Goal: Task Accomplishment & Management: Use online tool/utility

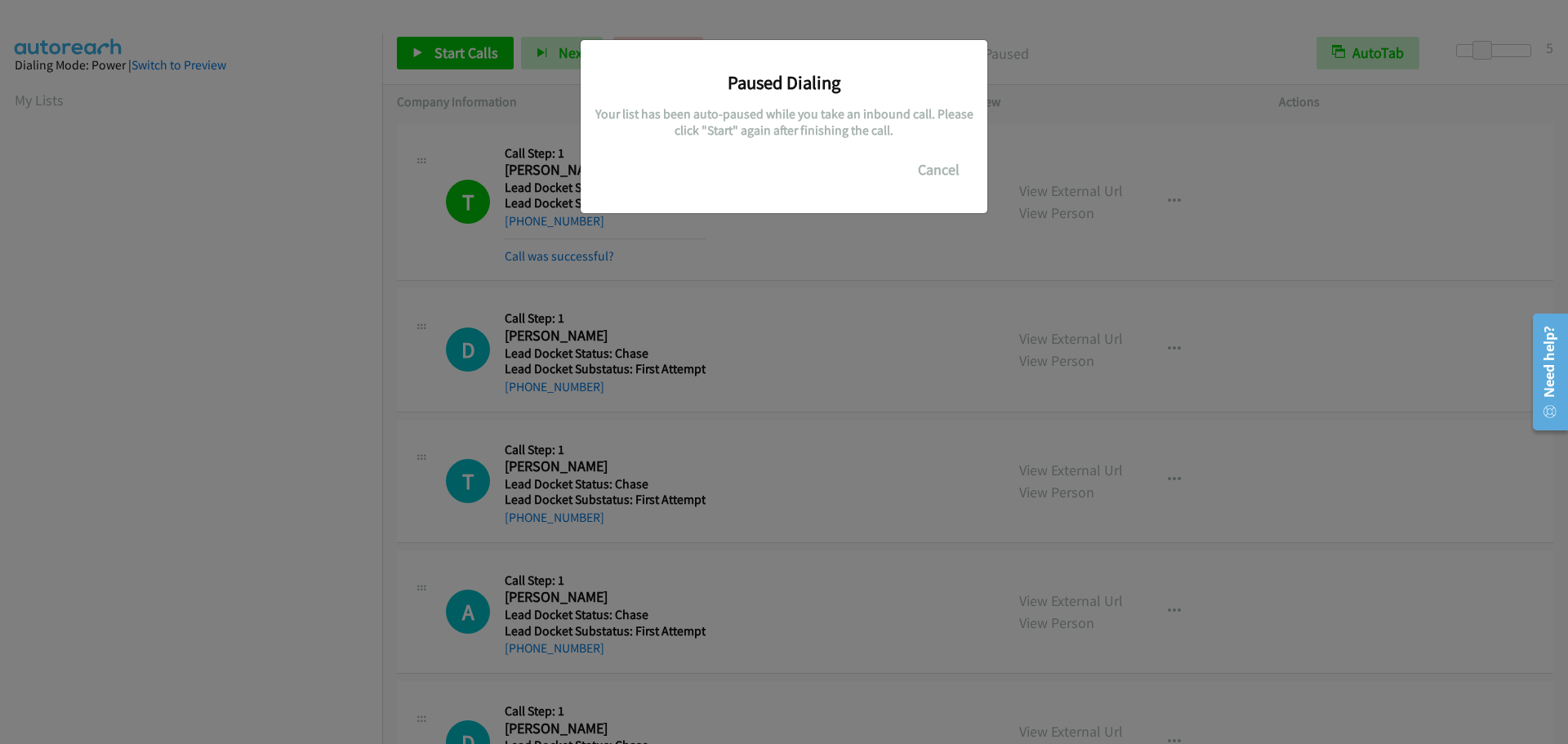
scroll to position [173, 0]
click at [939, 164] on button "Cancel" at bounding box center [939, 170] width 73 height 33
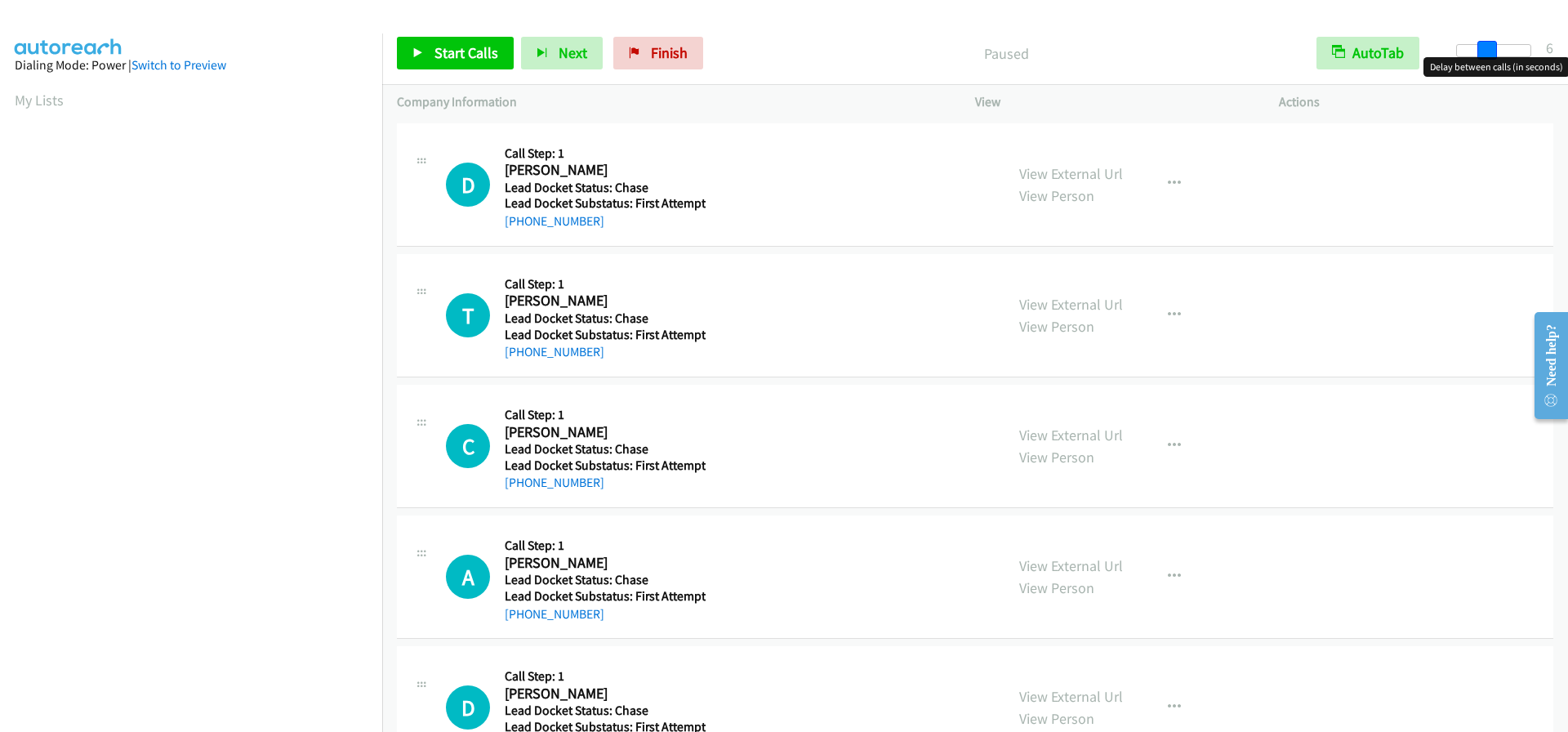
drag, startPoint x: 1454, startPoint y: 48, endPoint x: 1485, endPoint y: 53, distance: 31.4
click at [1485, 53] on span at bounding box center [1487, 50] width 20 height 20
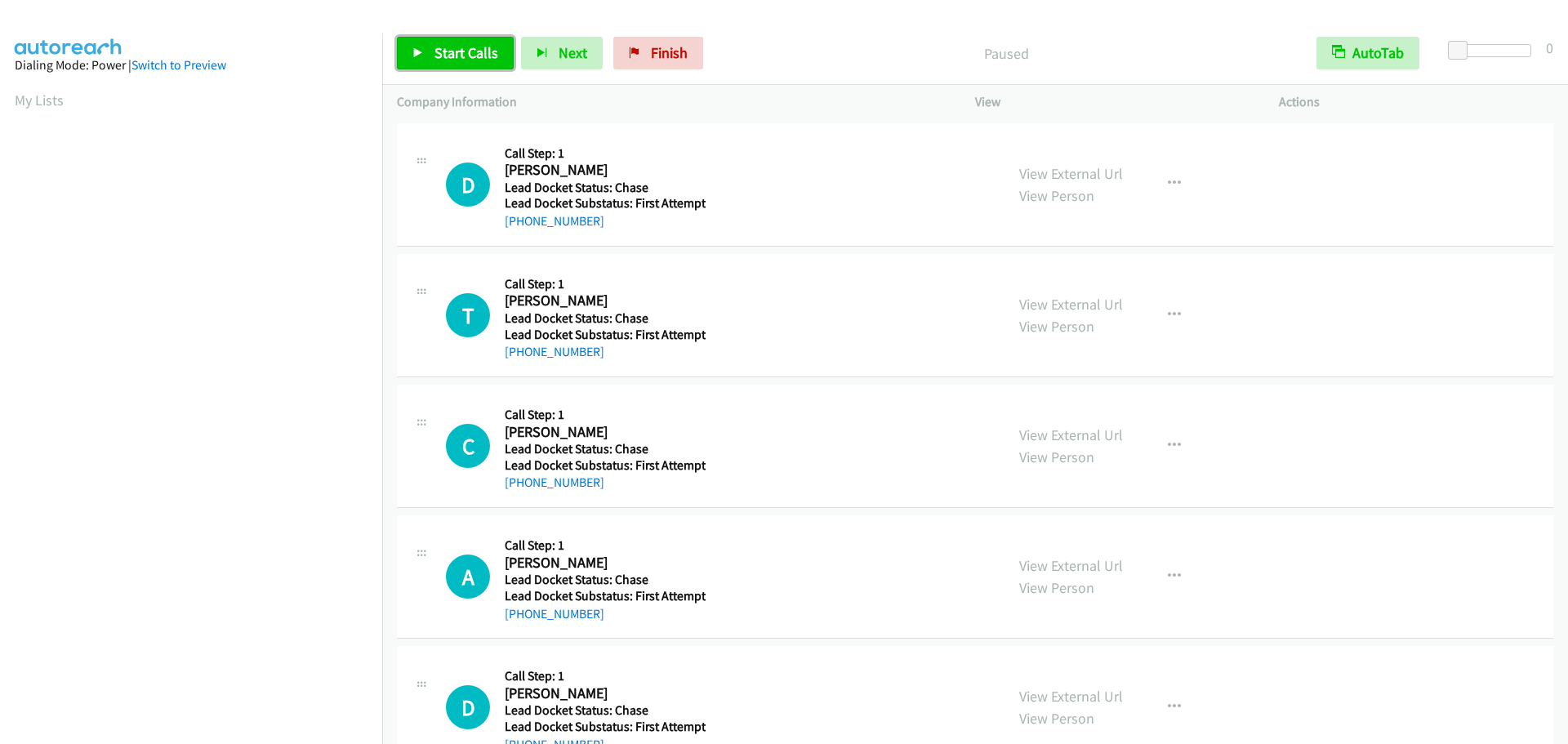
click at [461, 44] on span "Start Calls" at bounding box center [467, 52] width 63 height 19
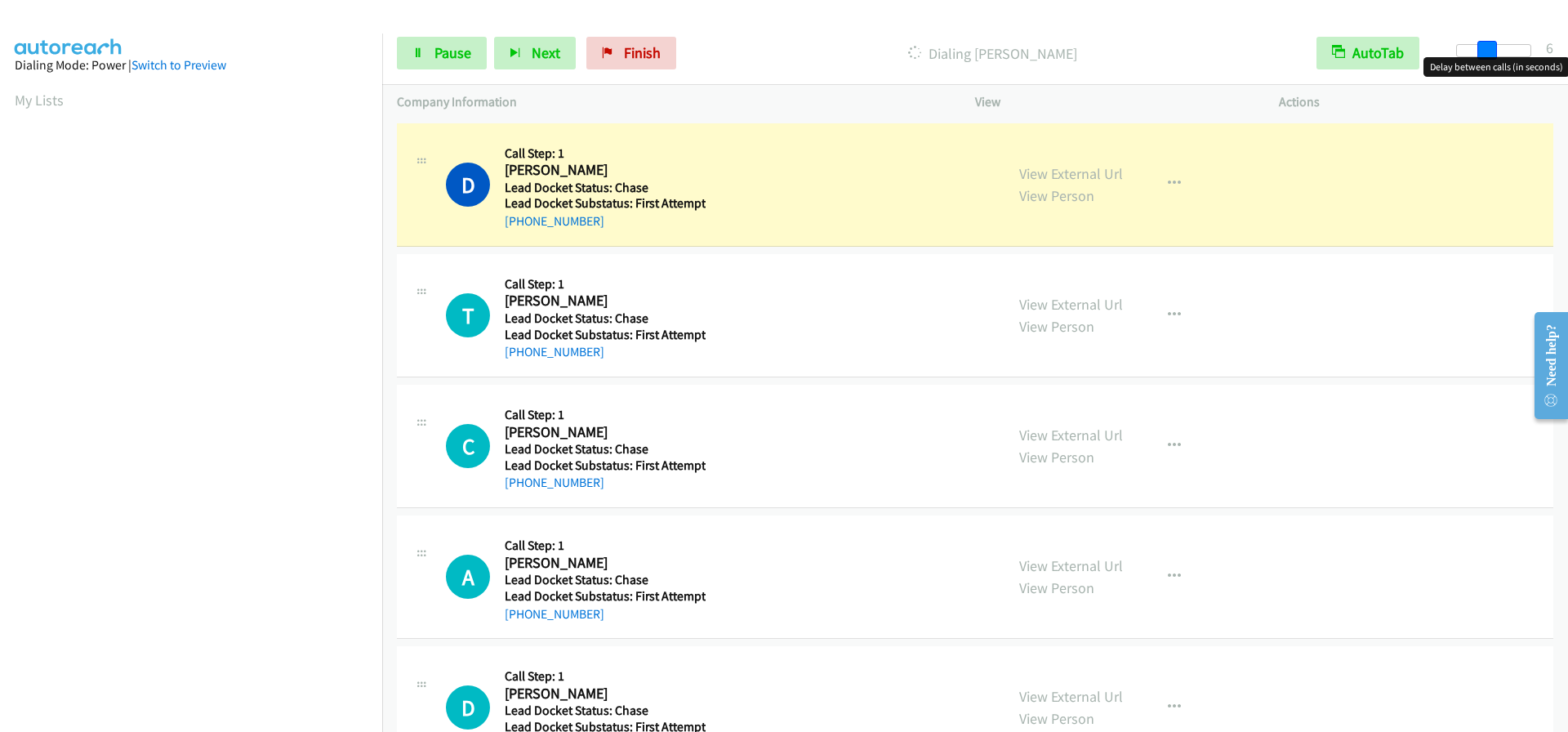
drag, startPoint x: 1463, startPoint y: 49, endPoint x: 1492, endPoint y: 49, distance: 29.0
click at [1492, 49] on span at bounding box center [1487, 50] width 20 height 20
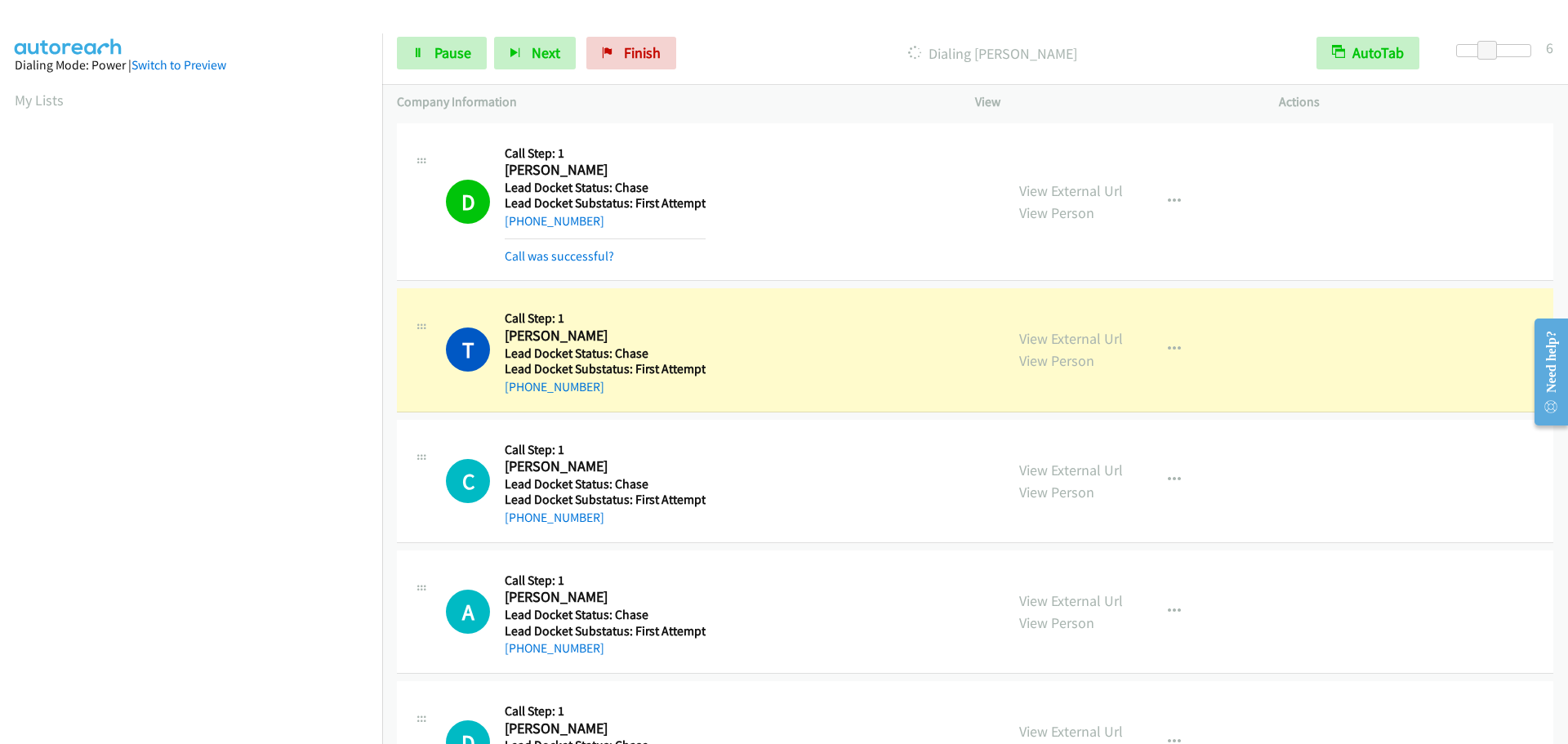
scroll to position [173, 0]
click at [423, 41] on link "Pause" at bounding box center [441, 52] width 90 height 33
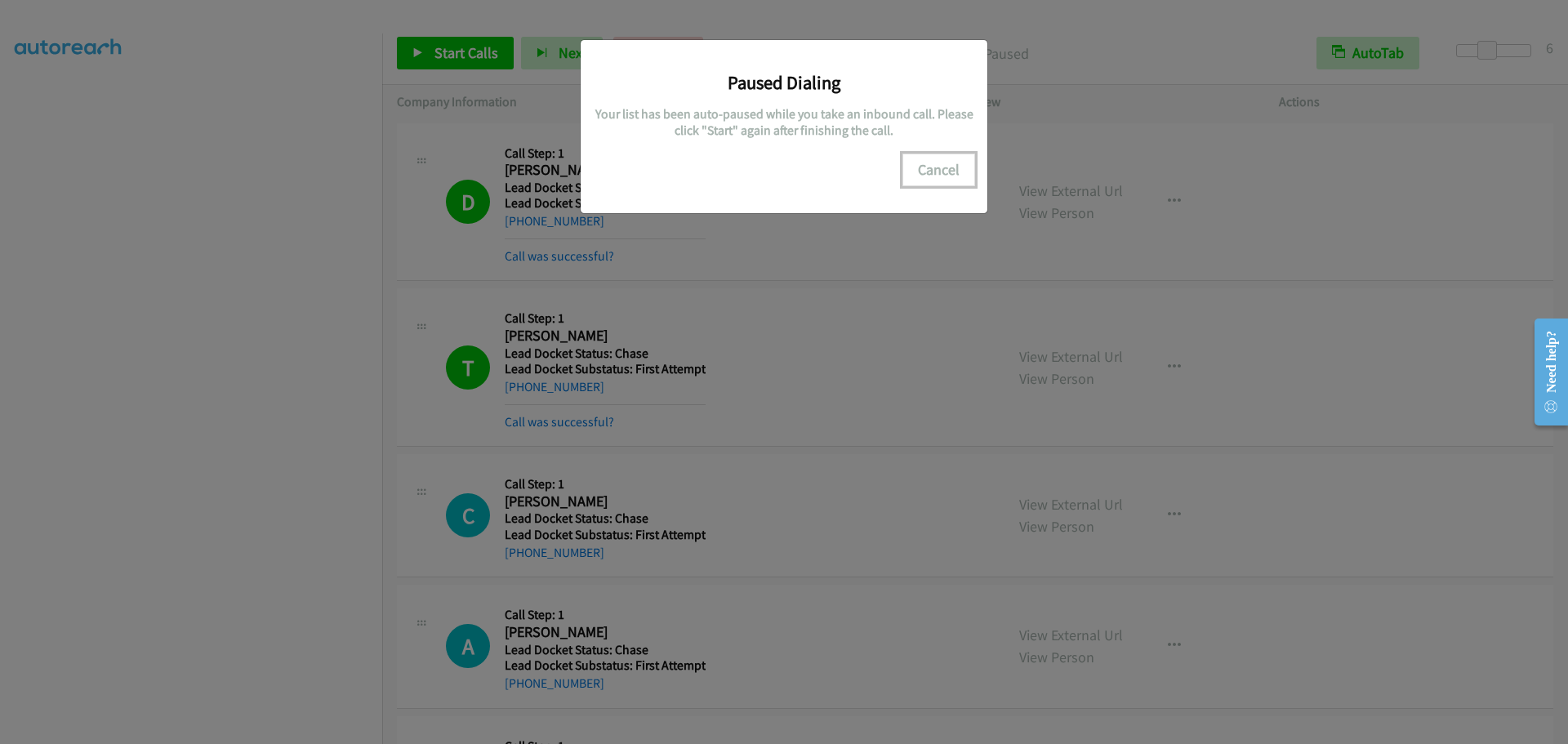
click at [938, 169] on button "Cancel" at bounding box center [939, 170] width 73 height 33
click at [946, 165] on button "Cancel" at bounding box center [939, 170] width 73 height 33
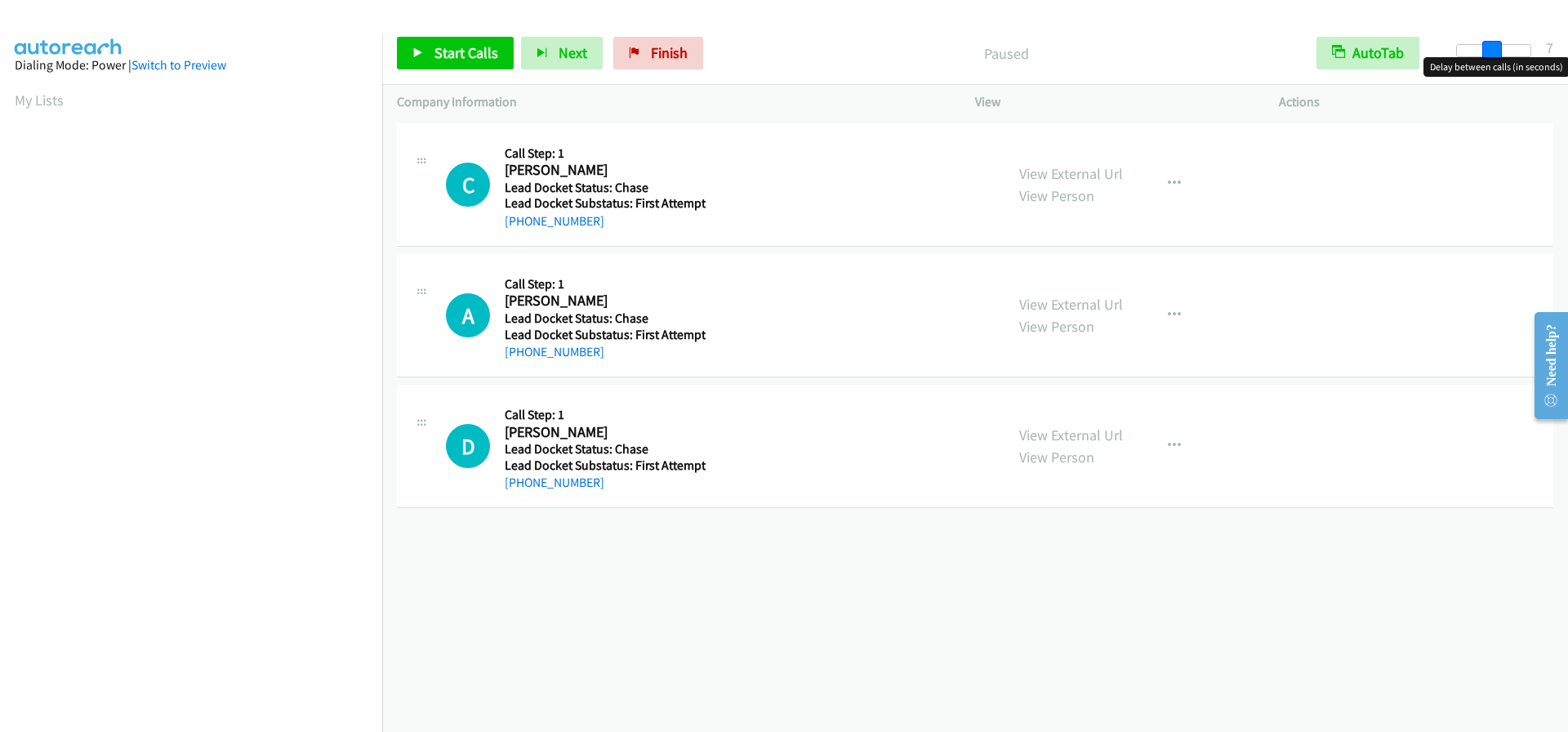
drag, startPoint x: 1455, startPoint y: 51, endPoint x: 1488, endPoint y: 56, distance: 33.4
click at [1488, 56] on span at bounding box center [1491, 50] width 20 height 20
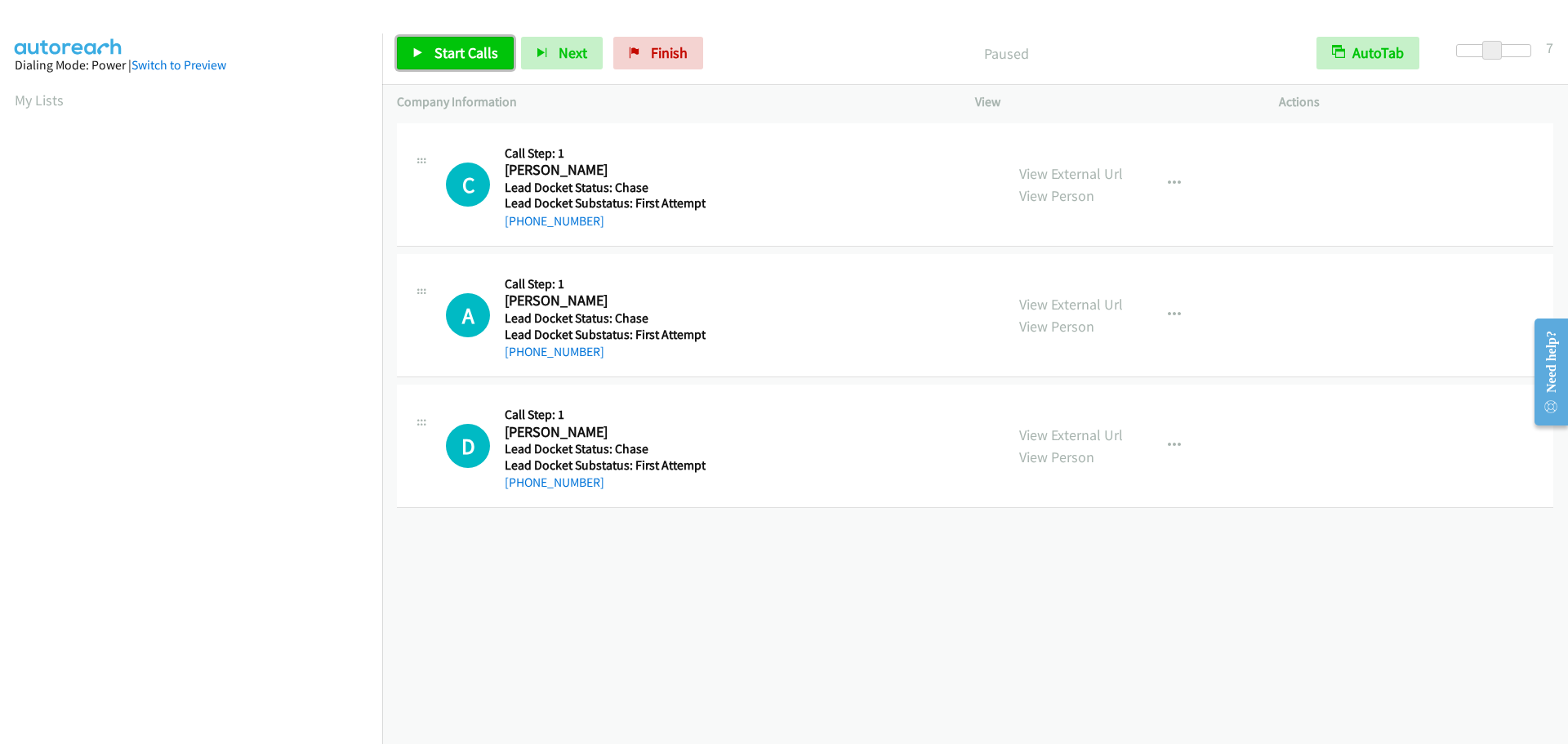
click at [441, 43] on link "Start Calls" at bounding box center [455, 52] width 117 height 33
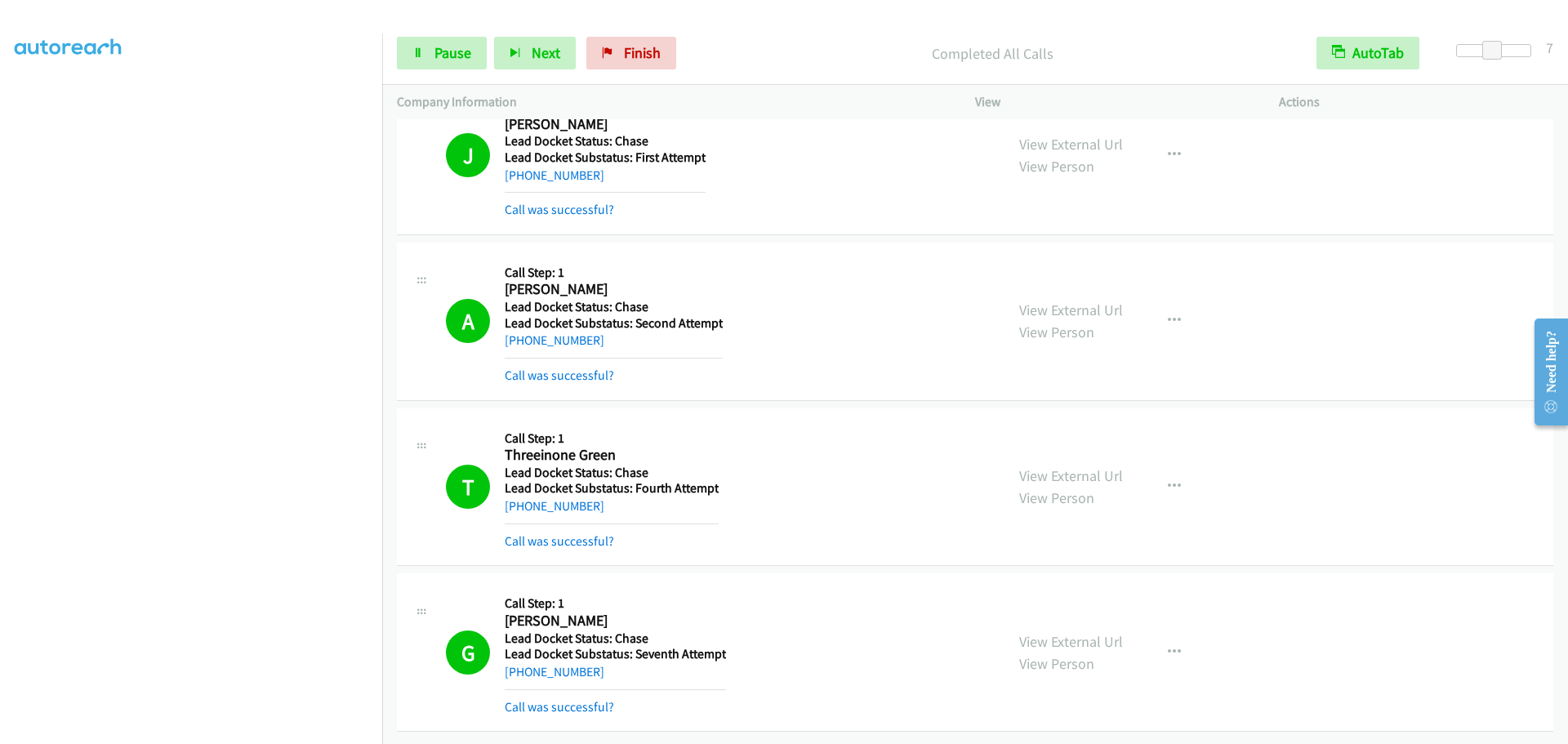
scroll to position [608, 0]
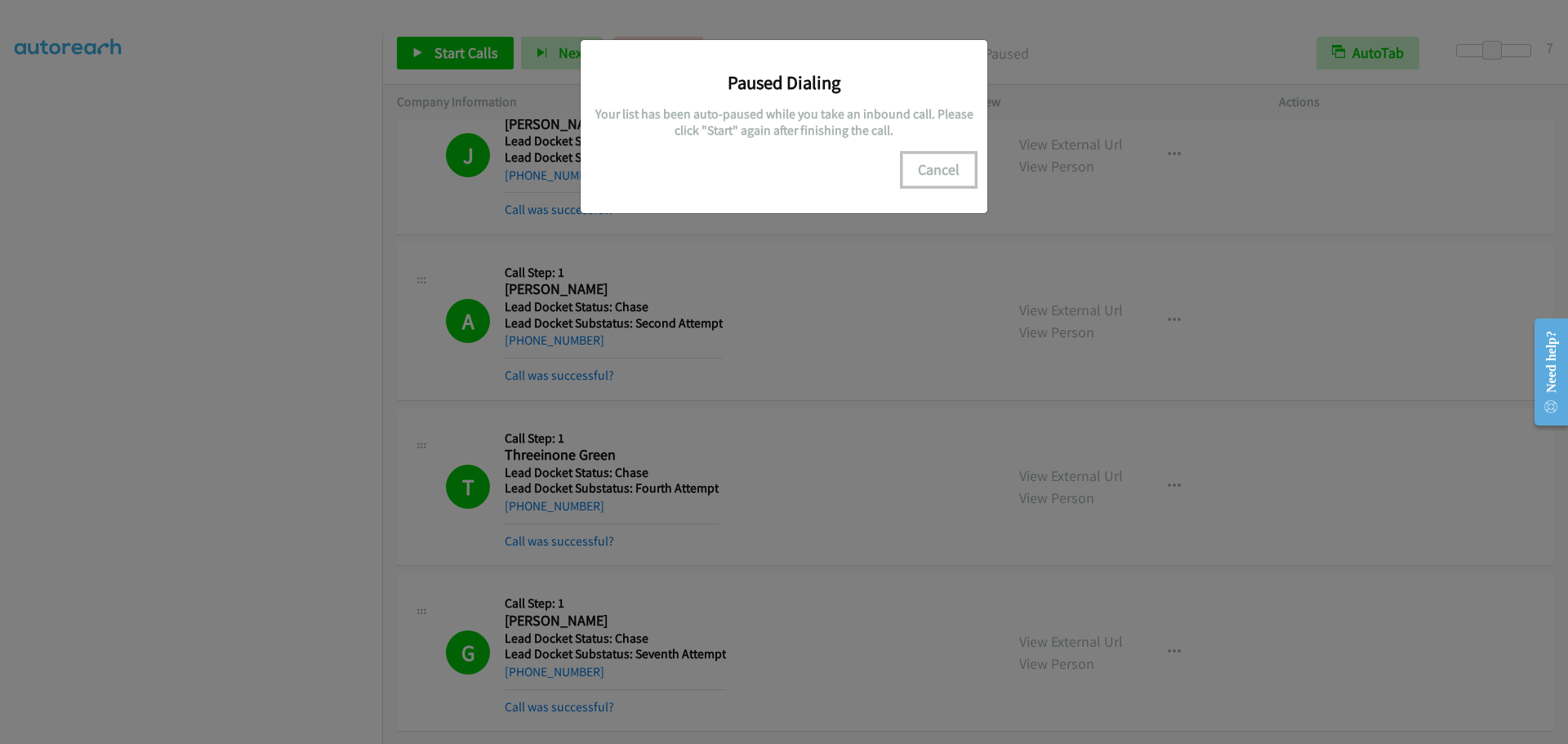
click at [946, 172] on button "Cancel" at bounding box center [939, 170] width 73 height 33
click at [932, 160] on button "Cancel" at bounding box center [939, 170] width 73 height 33
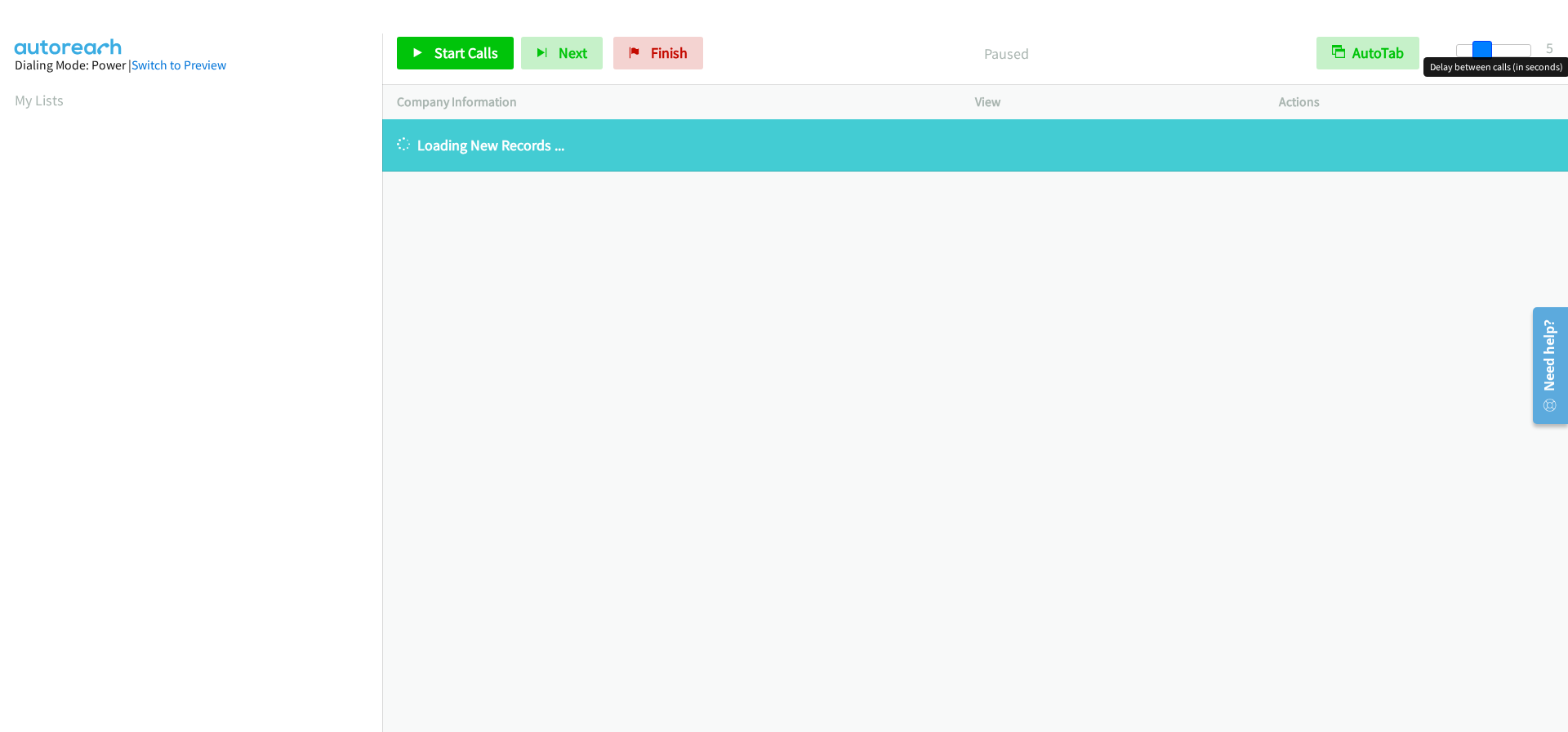
drag, startPoint x: 1462, startPoint y: 49, endPoint x: 1485, endPoint y: 51, distance: 23.1
click at [1485, 51] on span at bounding box center [1482, 50] width 20 height 20
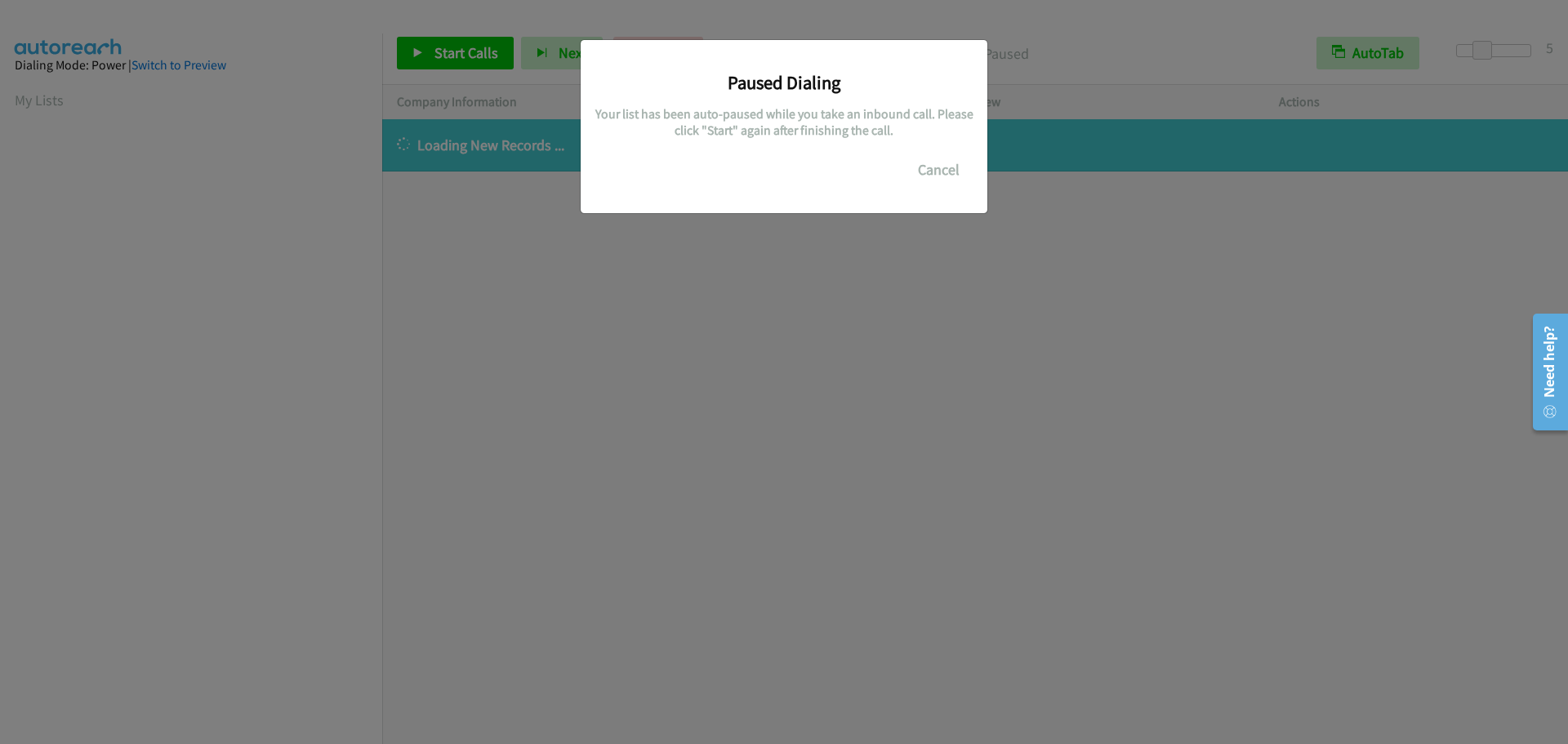
scroll to position [173, 0]
click at [945, 169] on button "Cancel" at bounding box center [939, 170] width 73 height 33
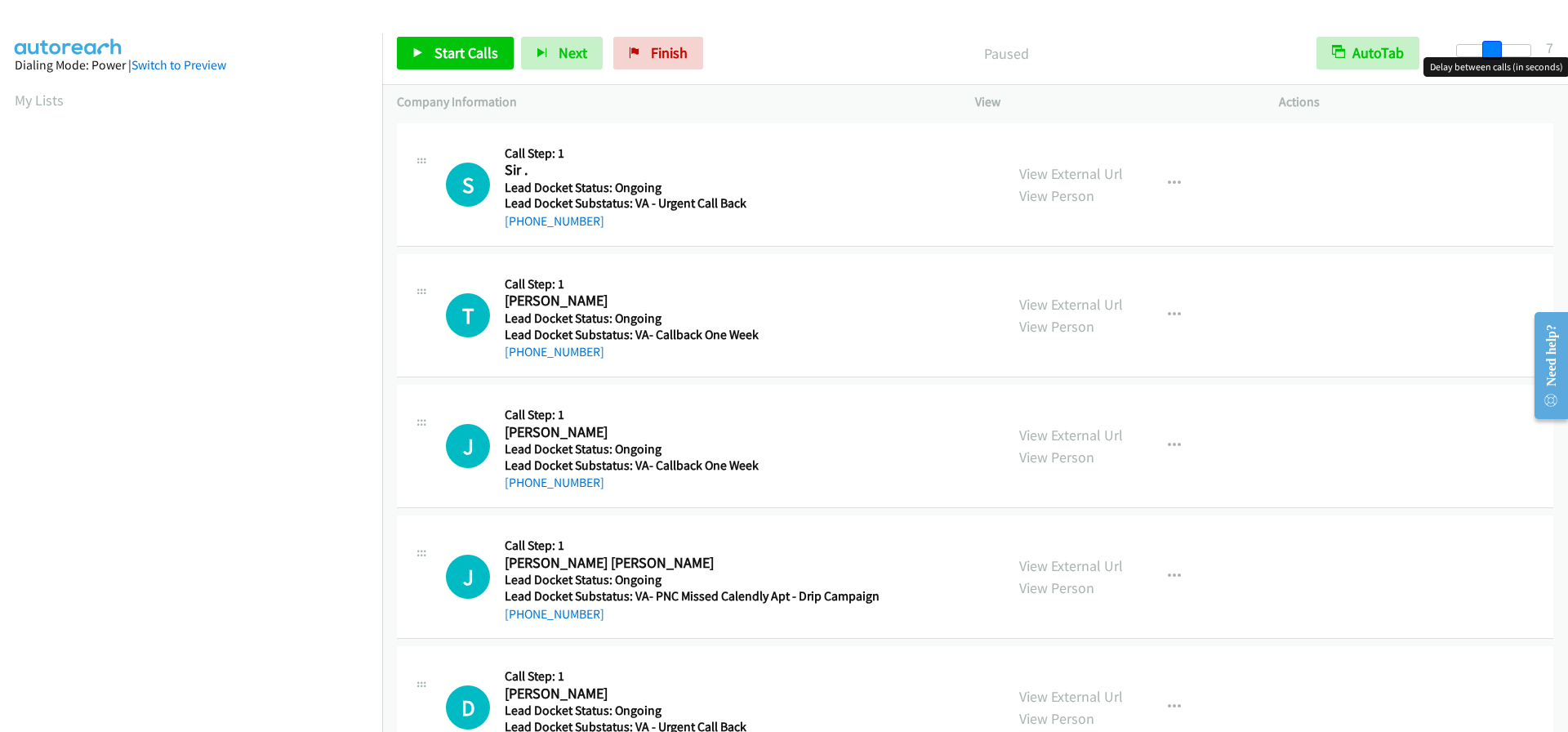
drag, startPoint x: 1460, startPoint y: 50, endPoint x: 1491, endPoint y: 62, distance: 33.2
click at [1491, 62] on body "Start Calls Pause Next Finish Paused AutoTab AutoTab 7 Company Information Info…" at bounding box center [784, 38] width 1568 height 77
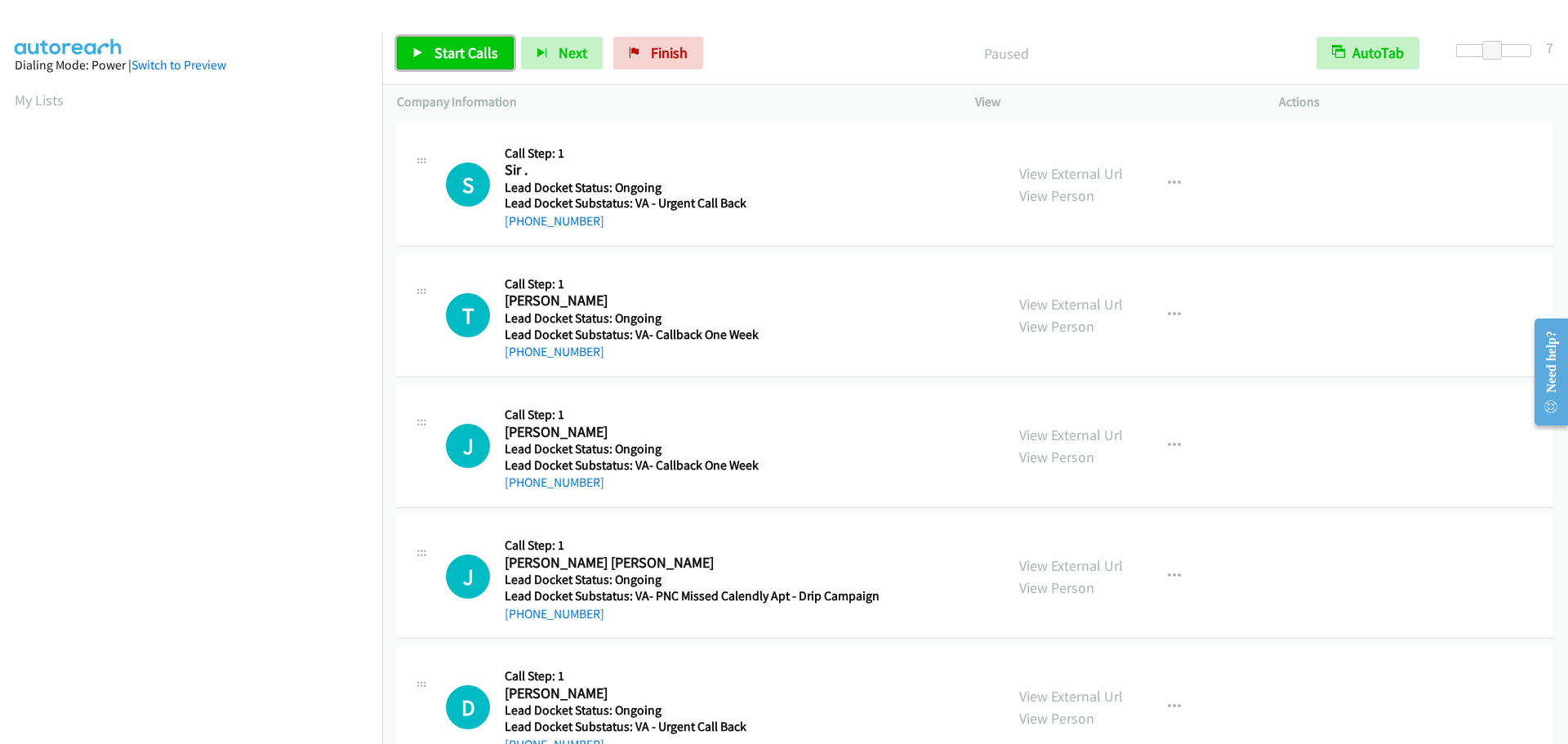
click at [468, 42] on link "Start Calls" at bounding box center [455, 52] width 117 height 33
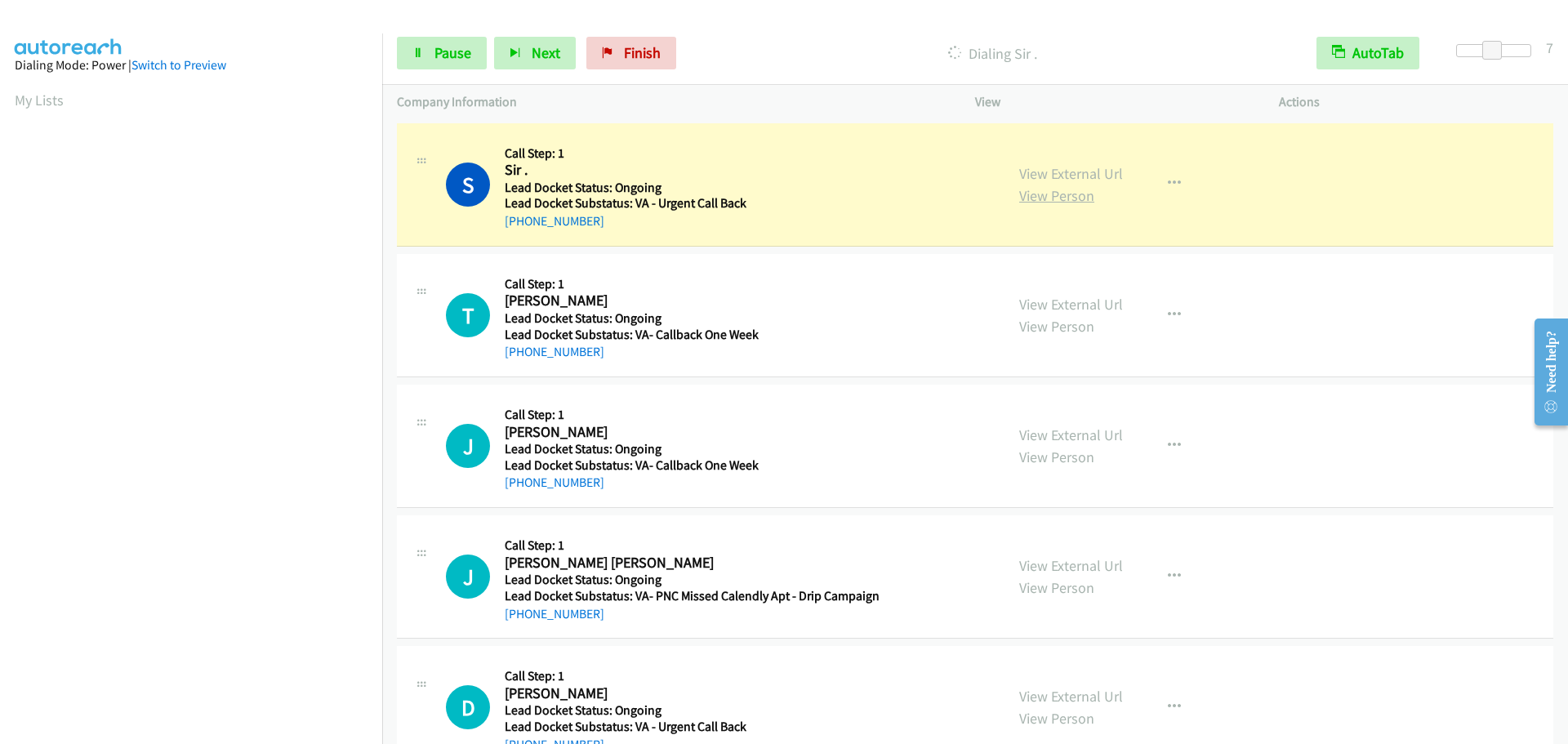
scroll to position [173, 0]
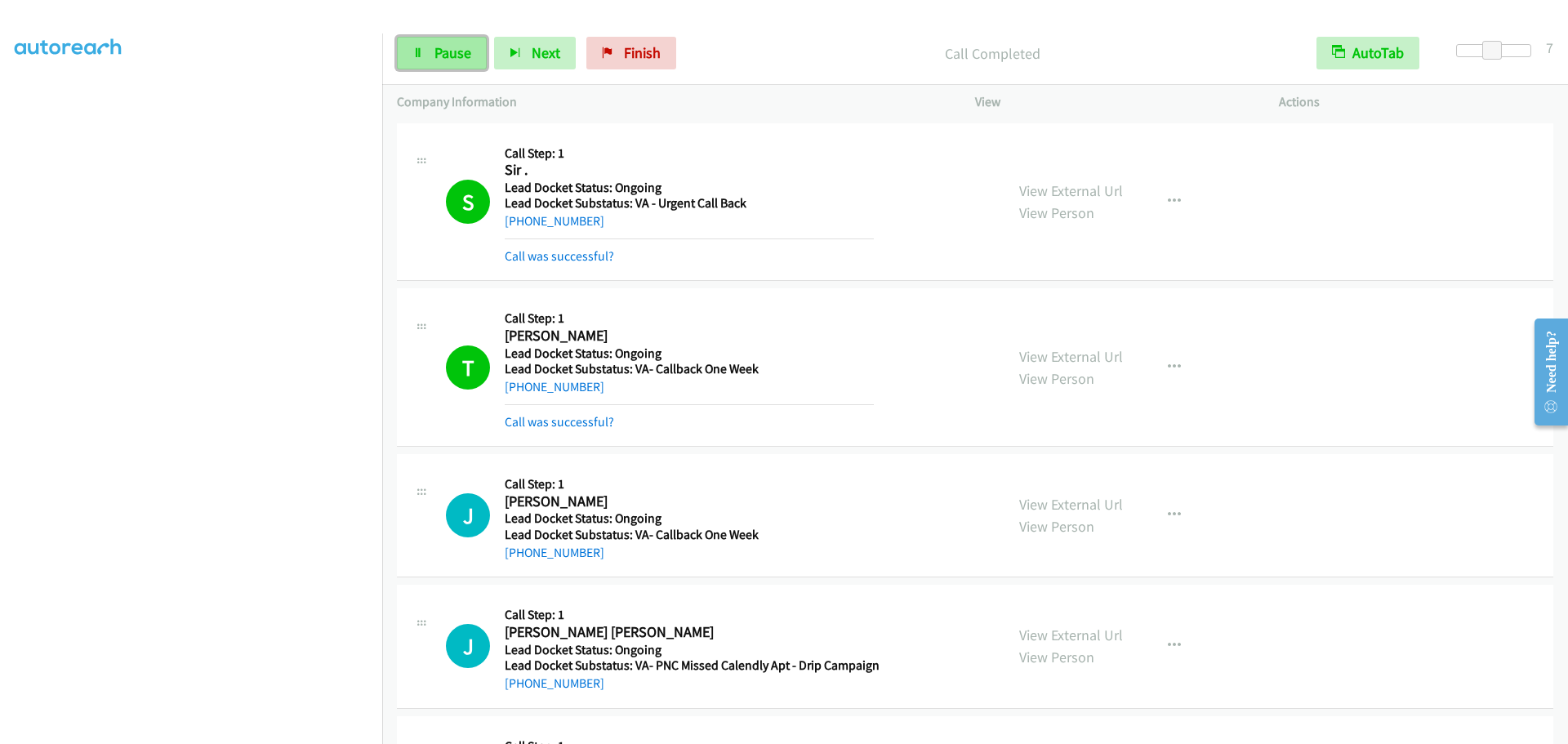
click at [437, 57] on span "Pause" at bounding box center [453, 52] width 36 height 19
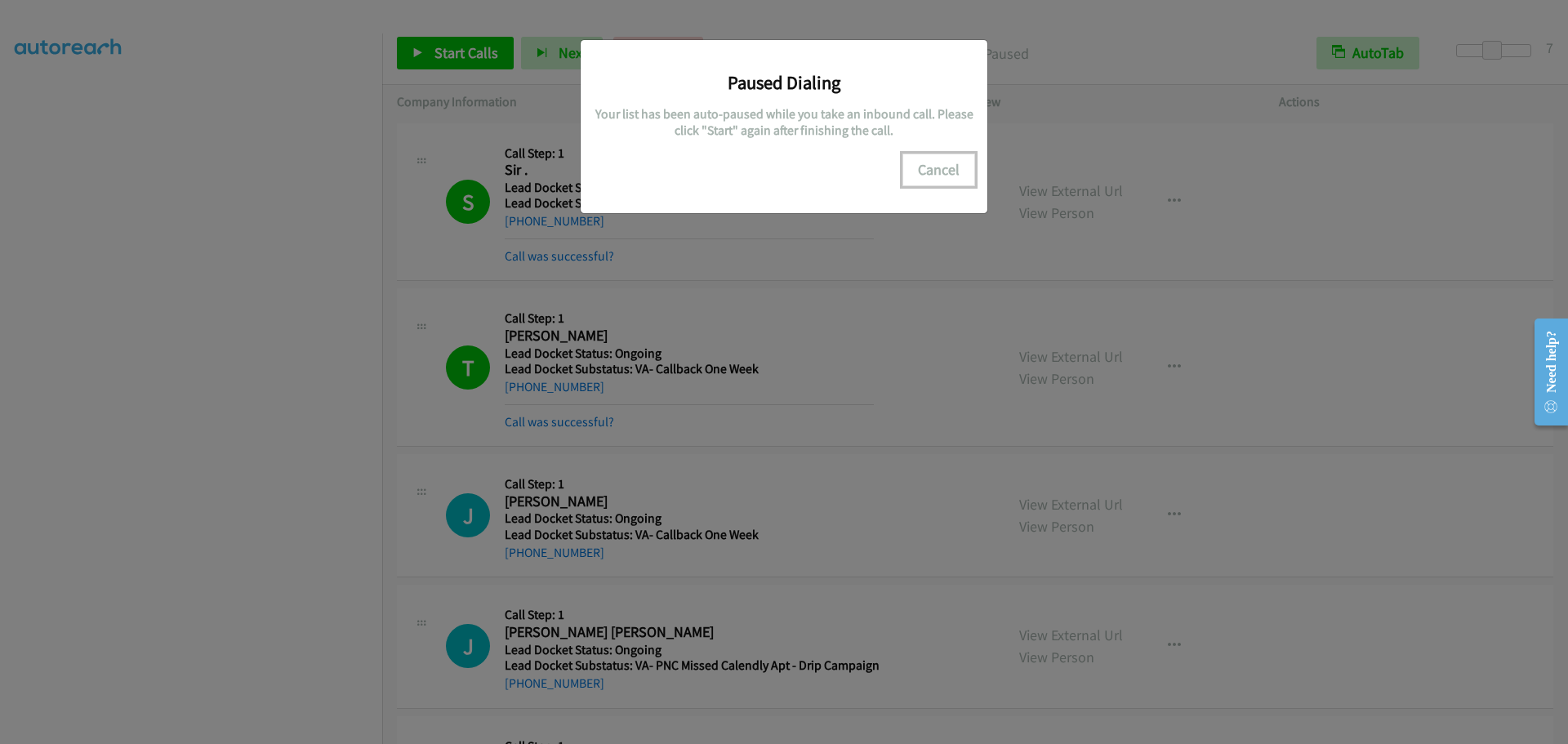
click at [947, 177] on button "Cancel" at bounding box center [939, 170] width 73 height 33
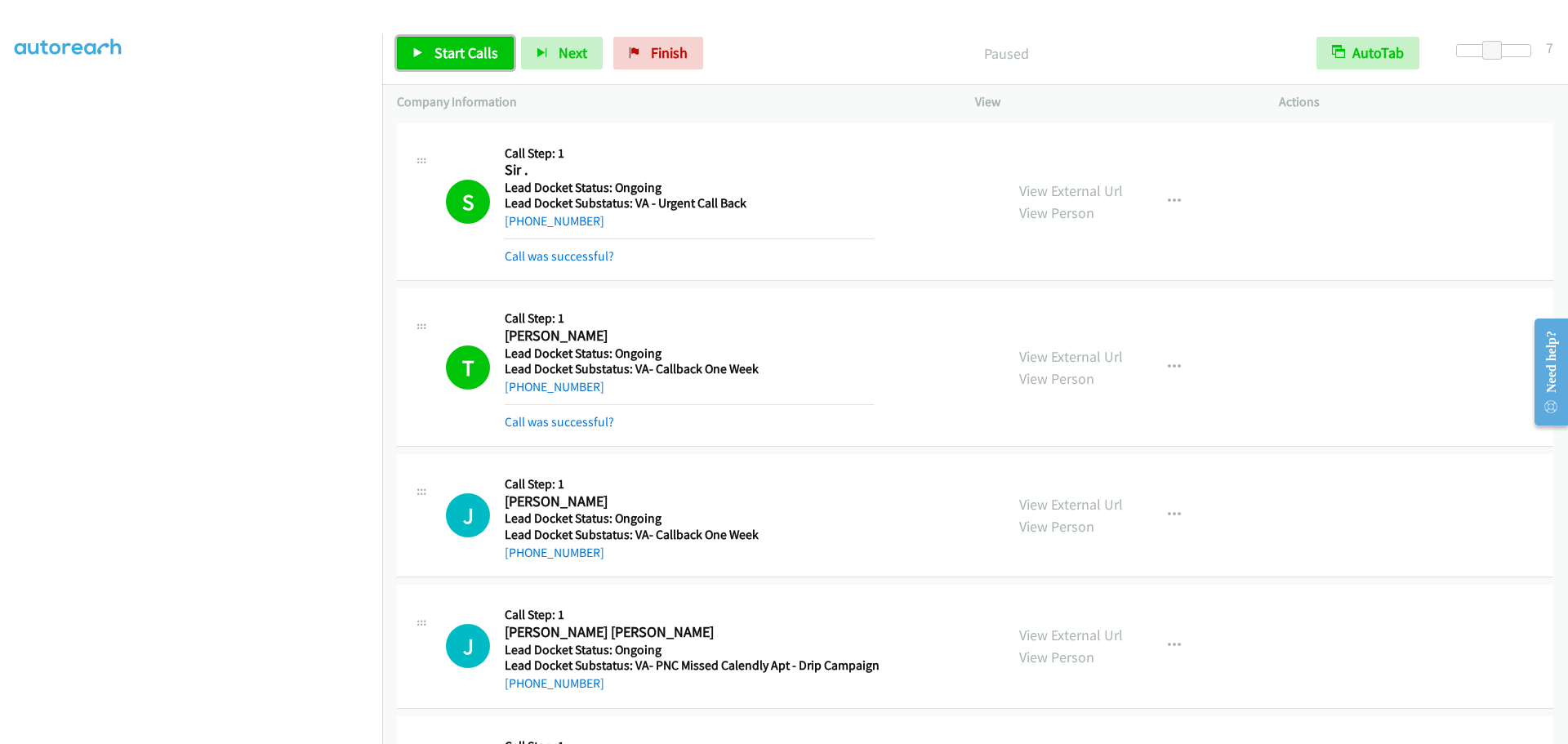
click at [420, 49] on icon at bounding box center [418, 54] width 11 height 11
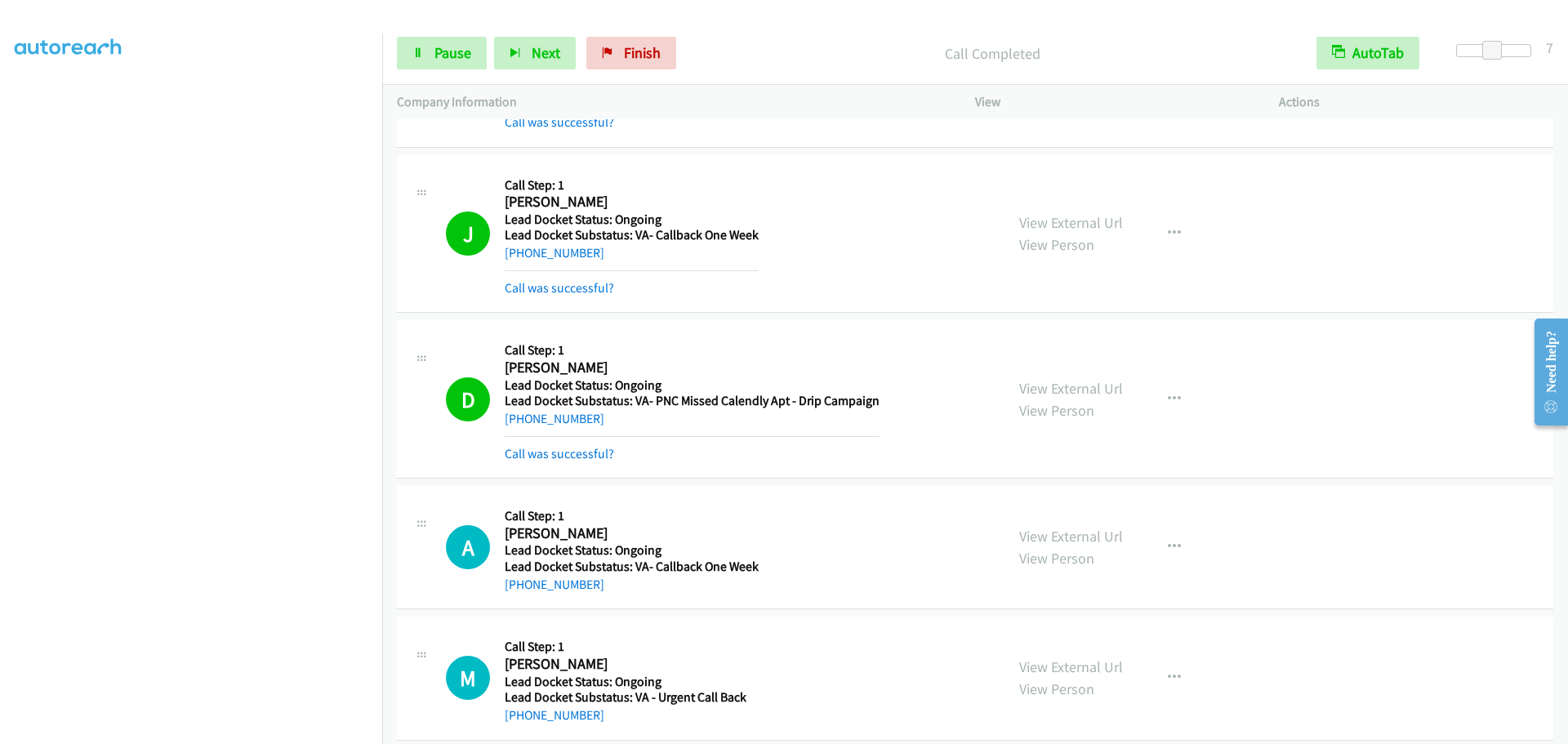
scroll to position [1114, 0]
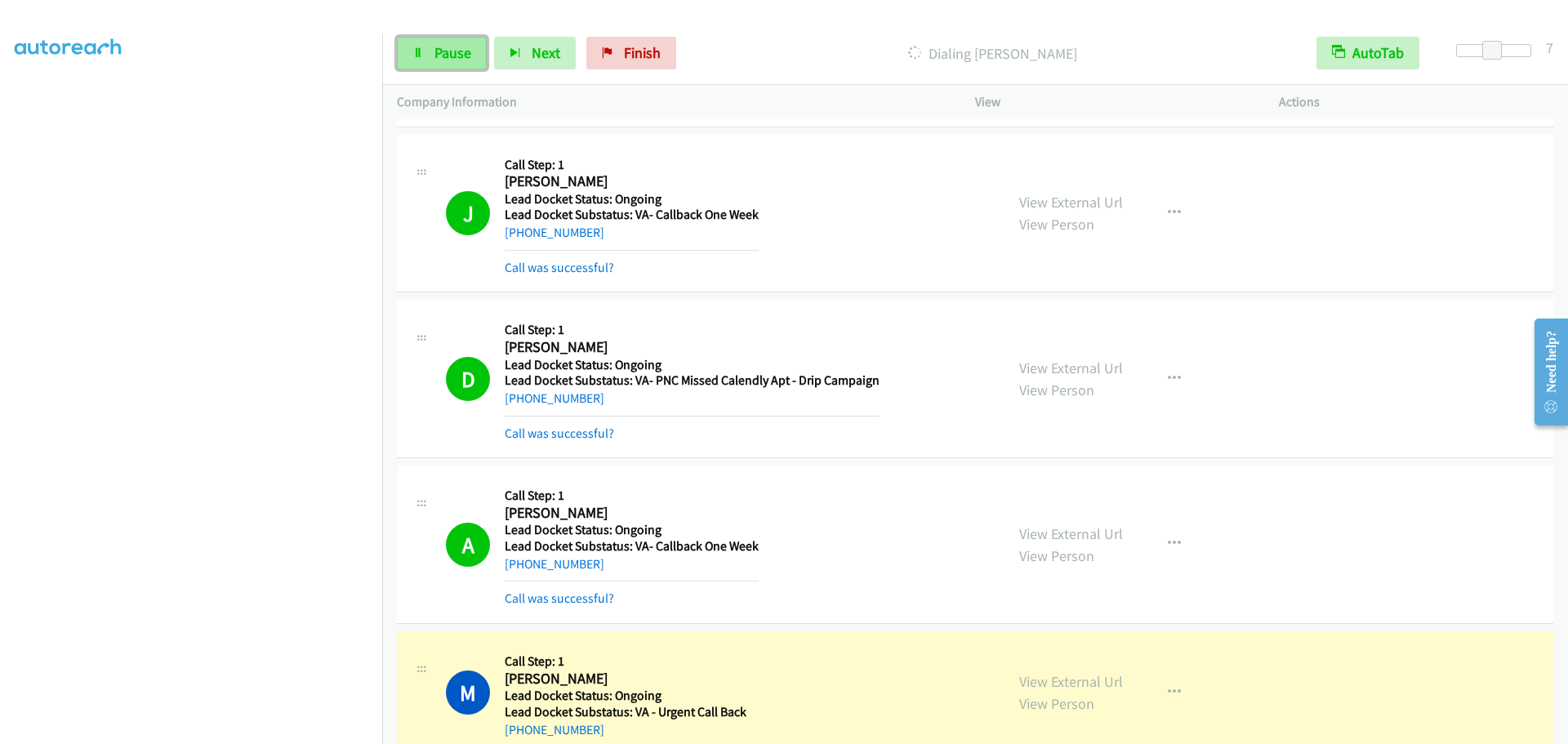
click at [431, 59] on link "Pause" at bounding box center [441, 52] width 90 height 33
